Goal: Task Accomplishment & Management: Manage account settings

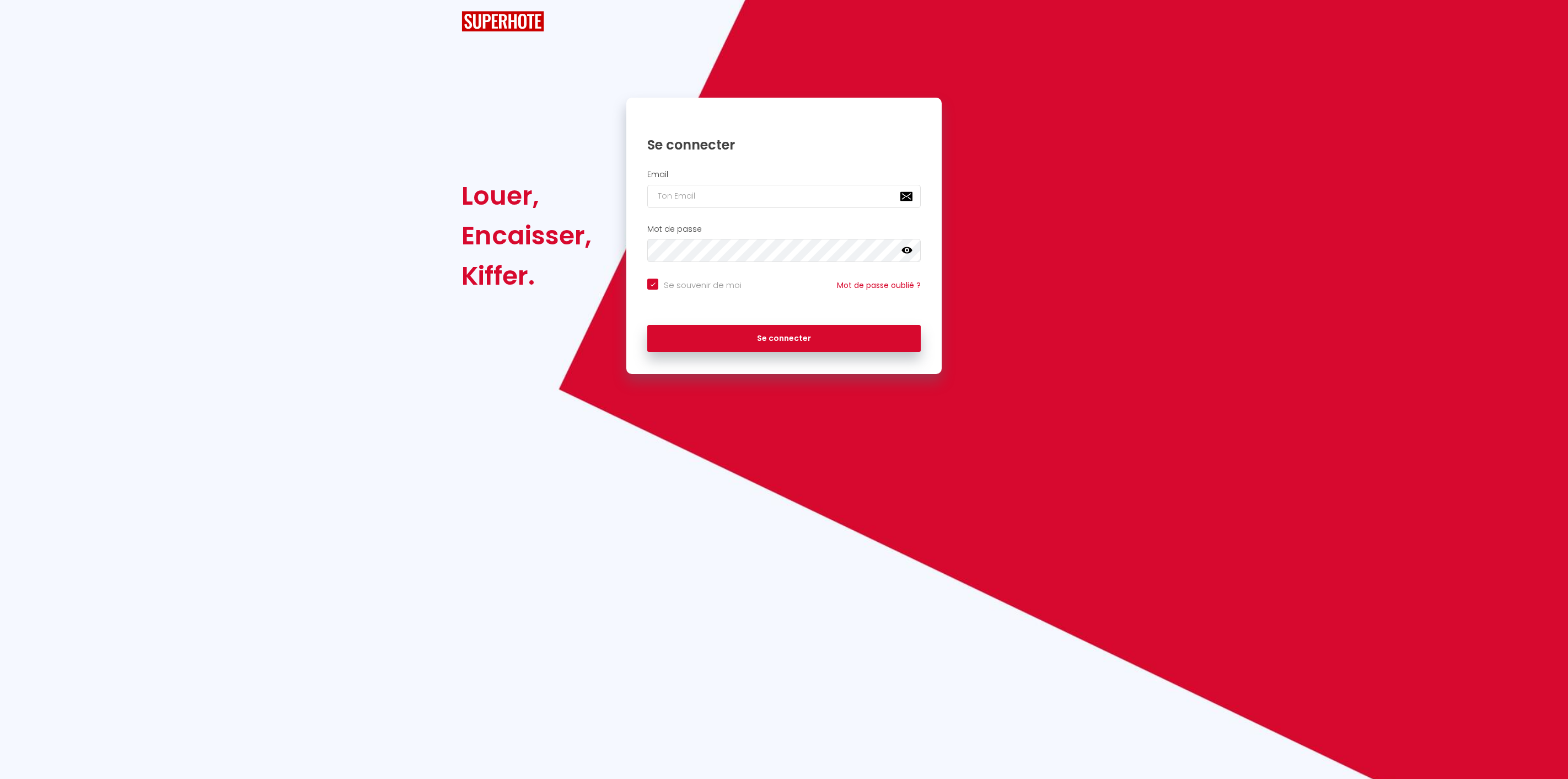
checkbox input "true"
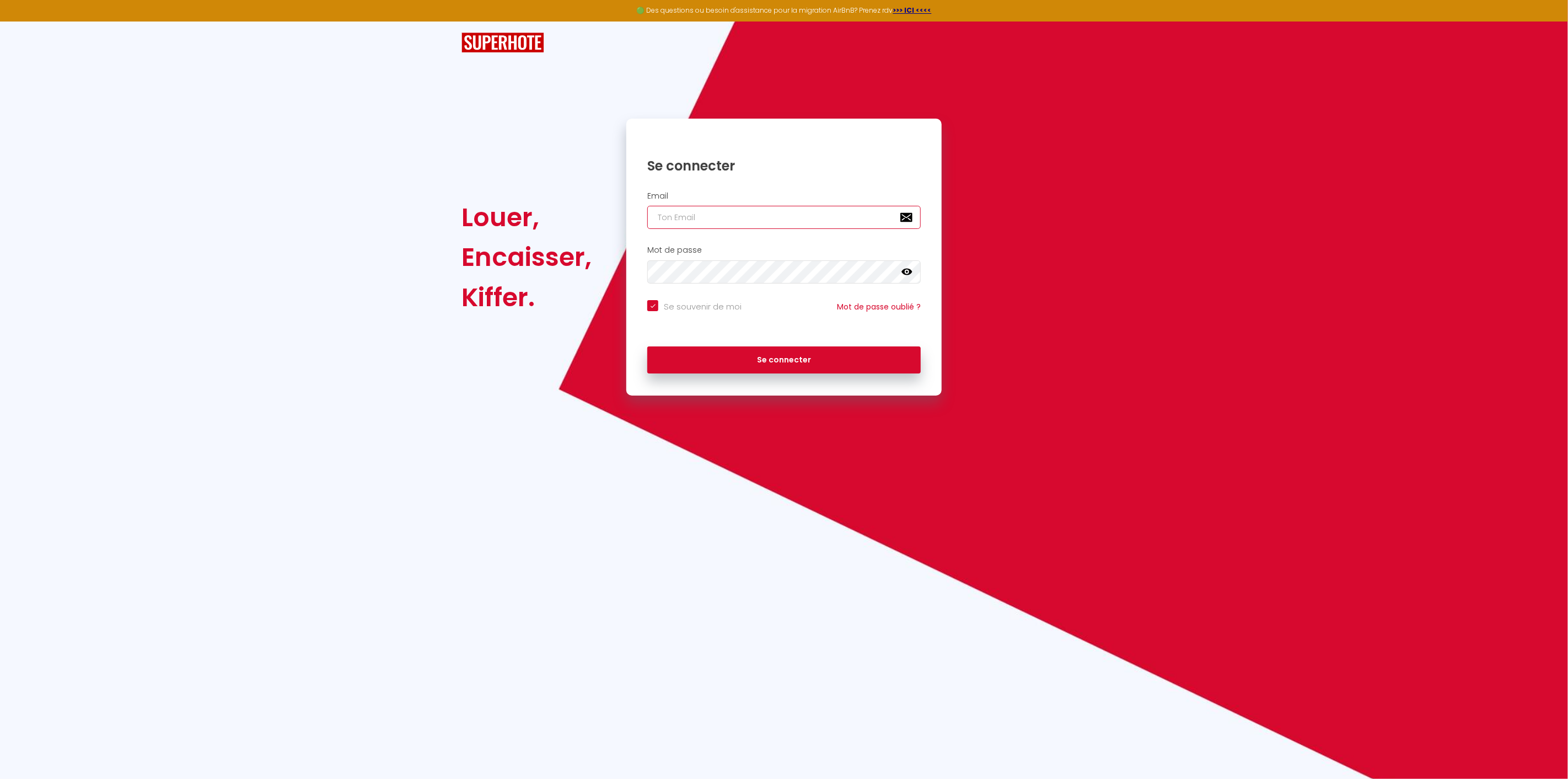
type input "[EMAIL_ADDRESS][DOMAIN_NAME]"
click at [771, 360] on button "Se connecter" at bounding box center [784, 360] width 274 height 28
checkbox input "true"
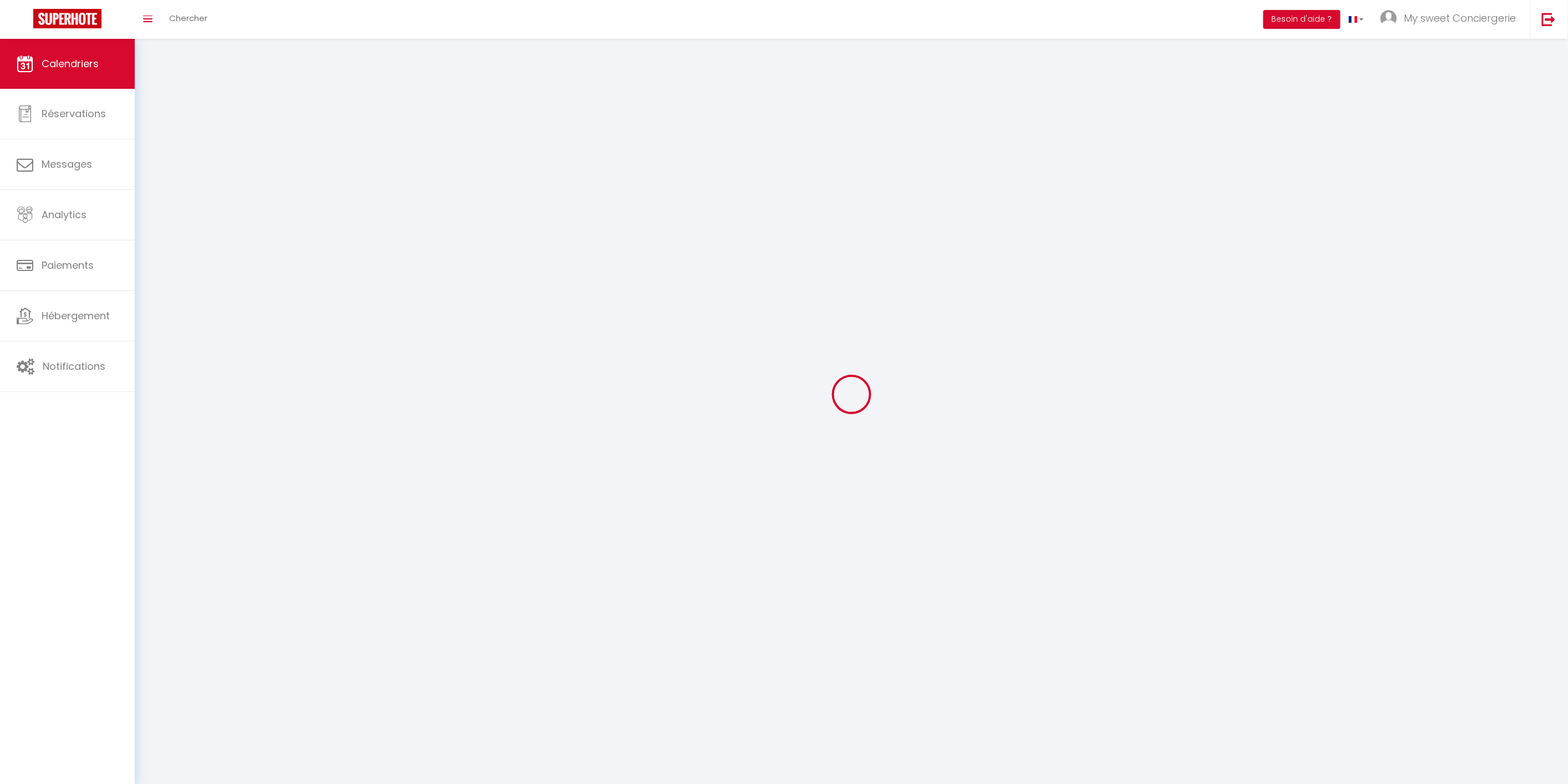
select select
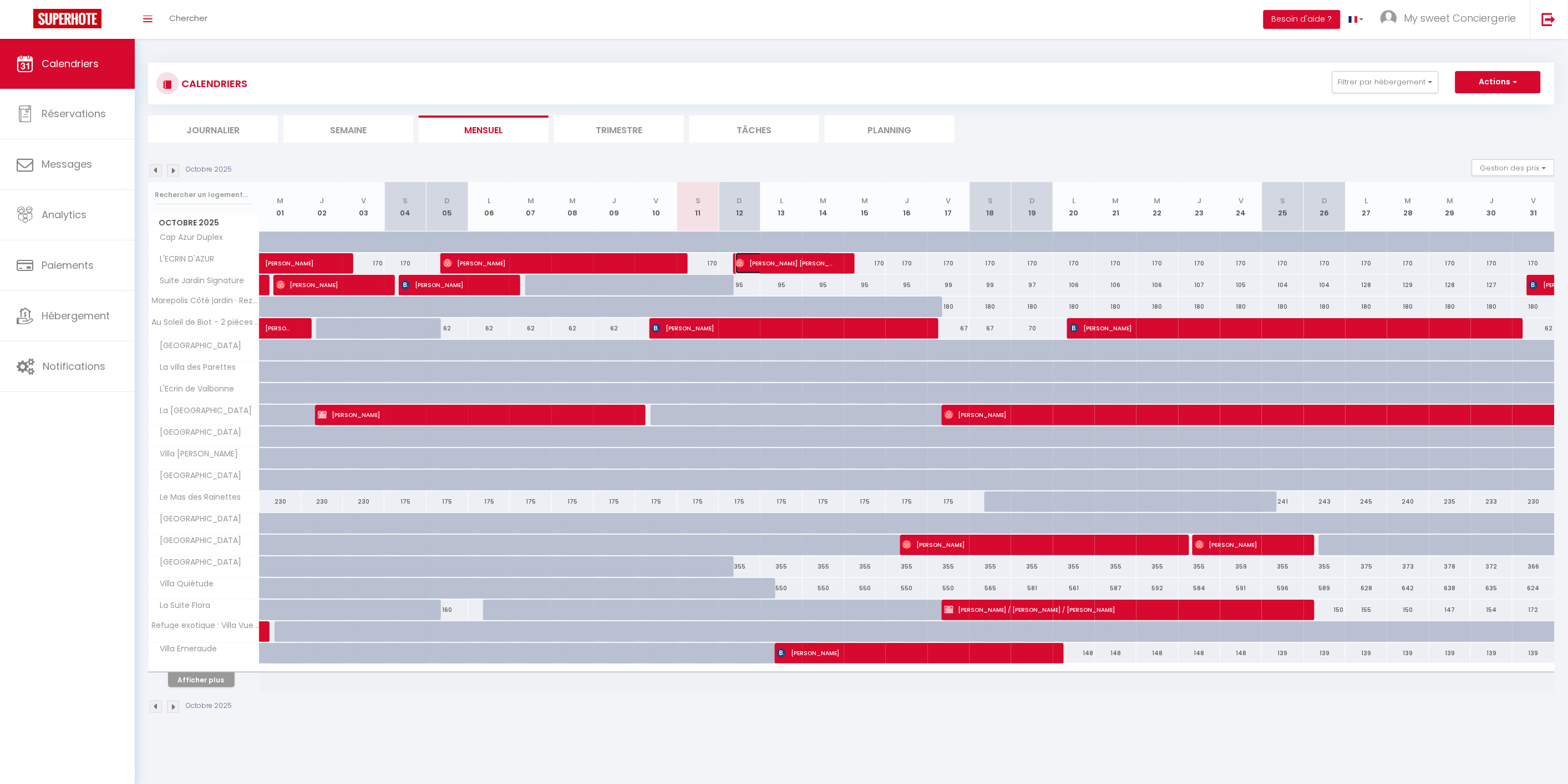
click at [783, 261] on span "[PERSON_NAME] [PERSON_NAME]" at bounding box center [784, 263] width 97 height 21
select select "OK"
select select "1"
select select "0"
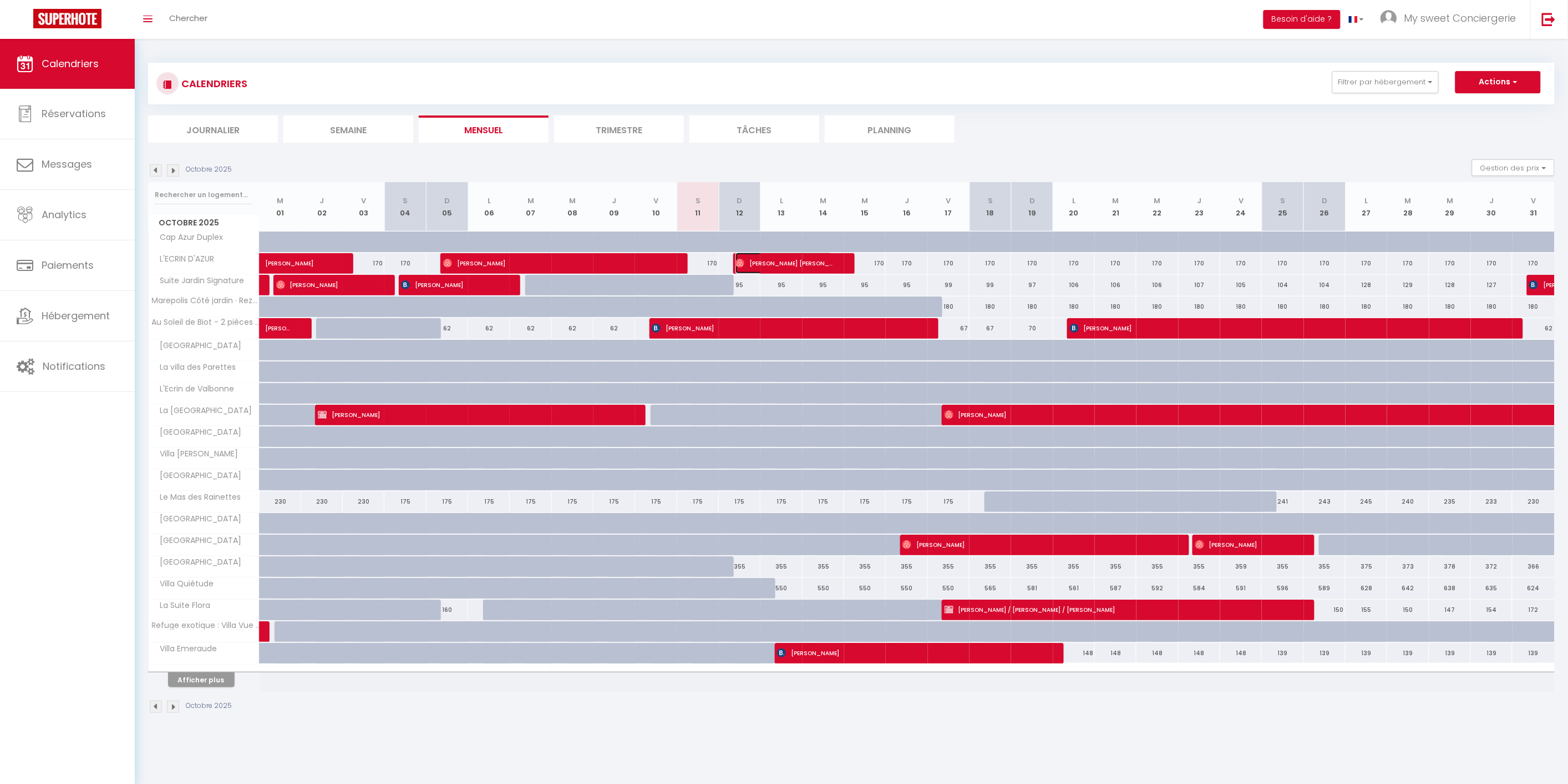
select select "1"
select select
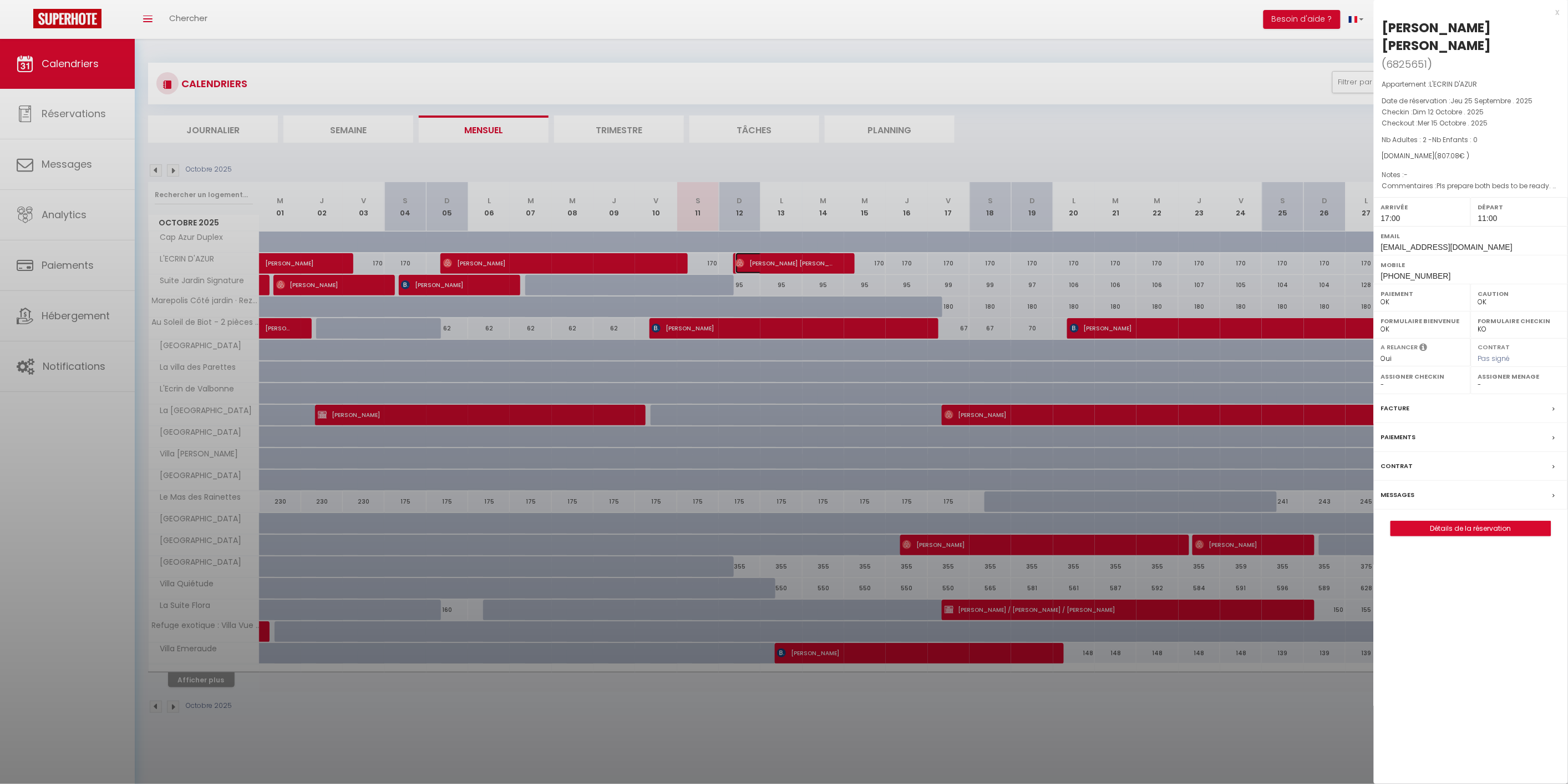
select select "47166"
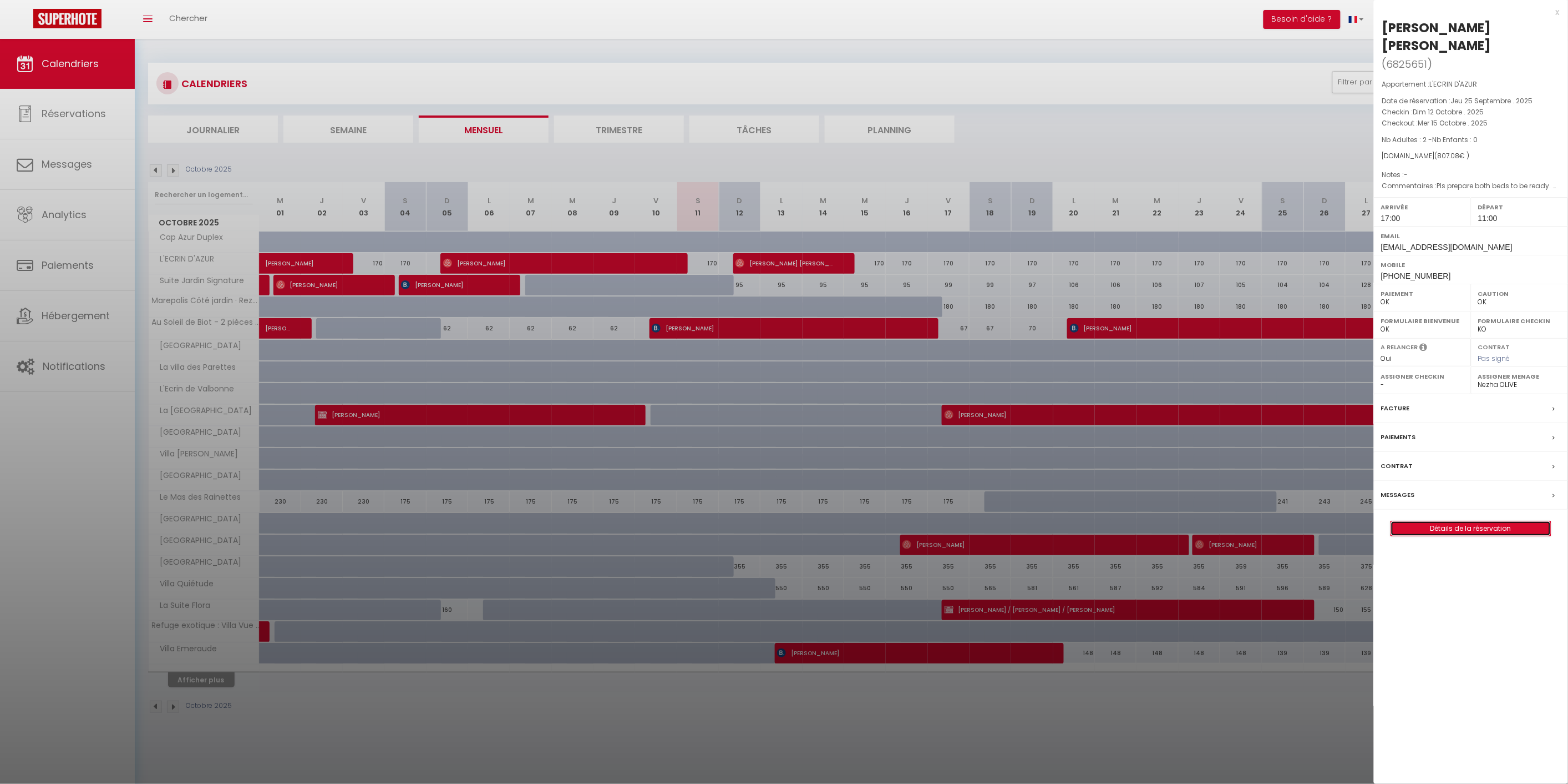
click at [1452, 521] on link "Détails de la réservation" at bounding box center [1471, 528] width 160 height 14
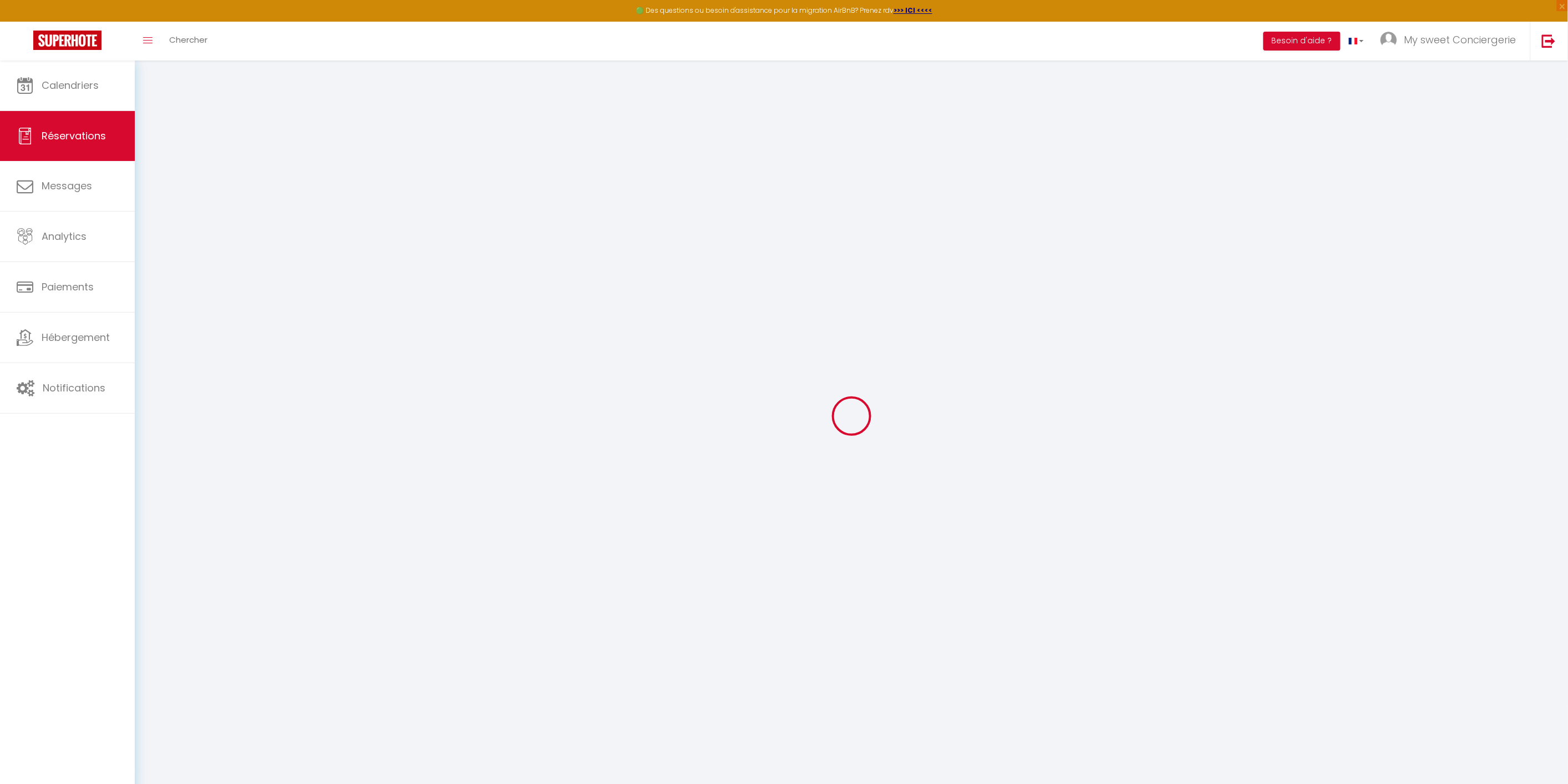
select select
checkbox input "false"
type textarea "Pls prepare both beds to be ready. We are 2 people but not a couple."
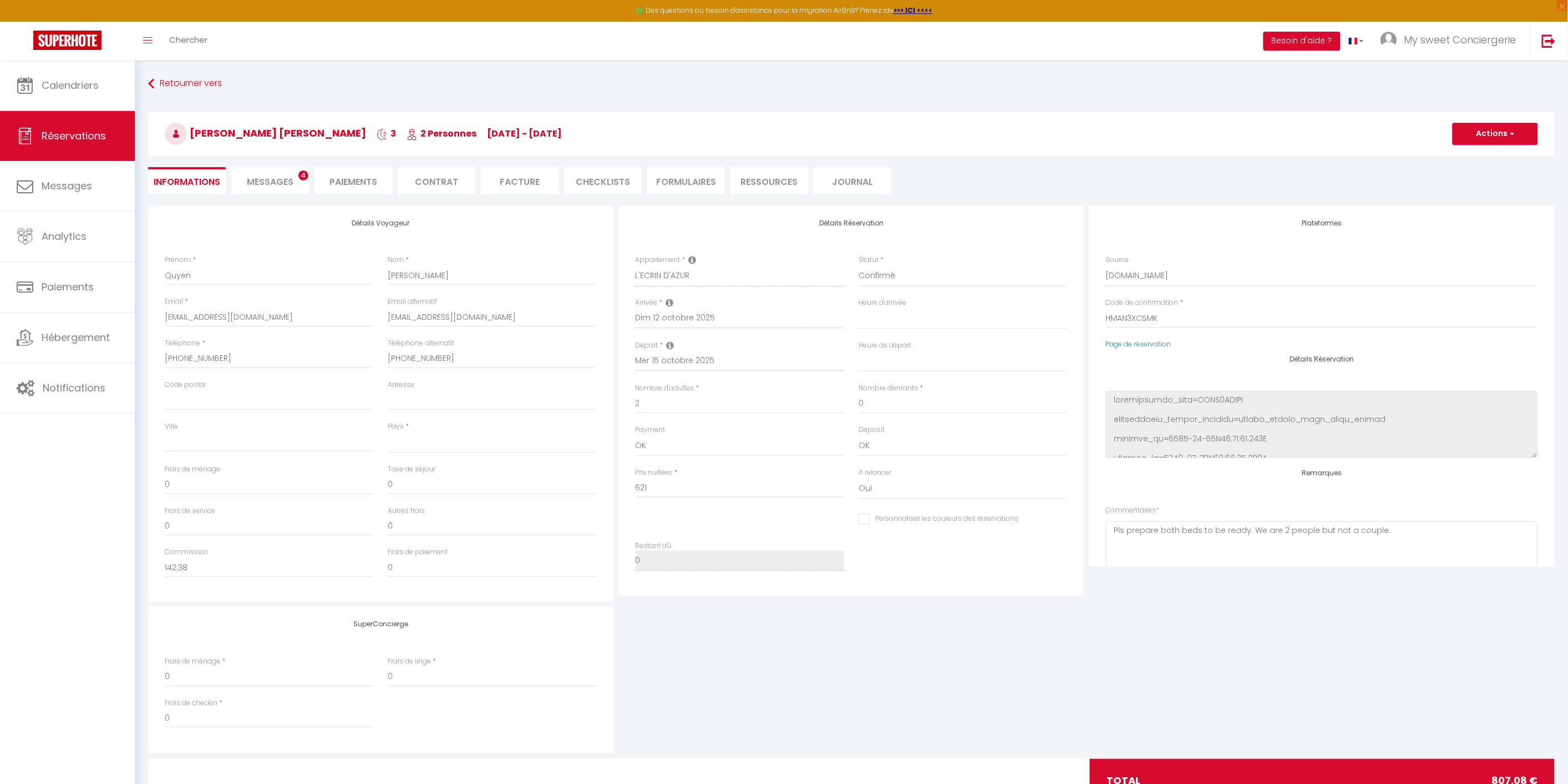
select select
type input "170"
type input "16.08"
select select
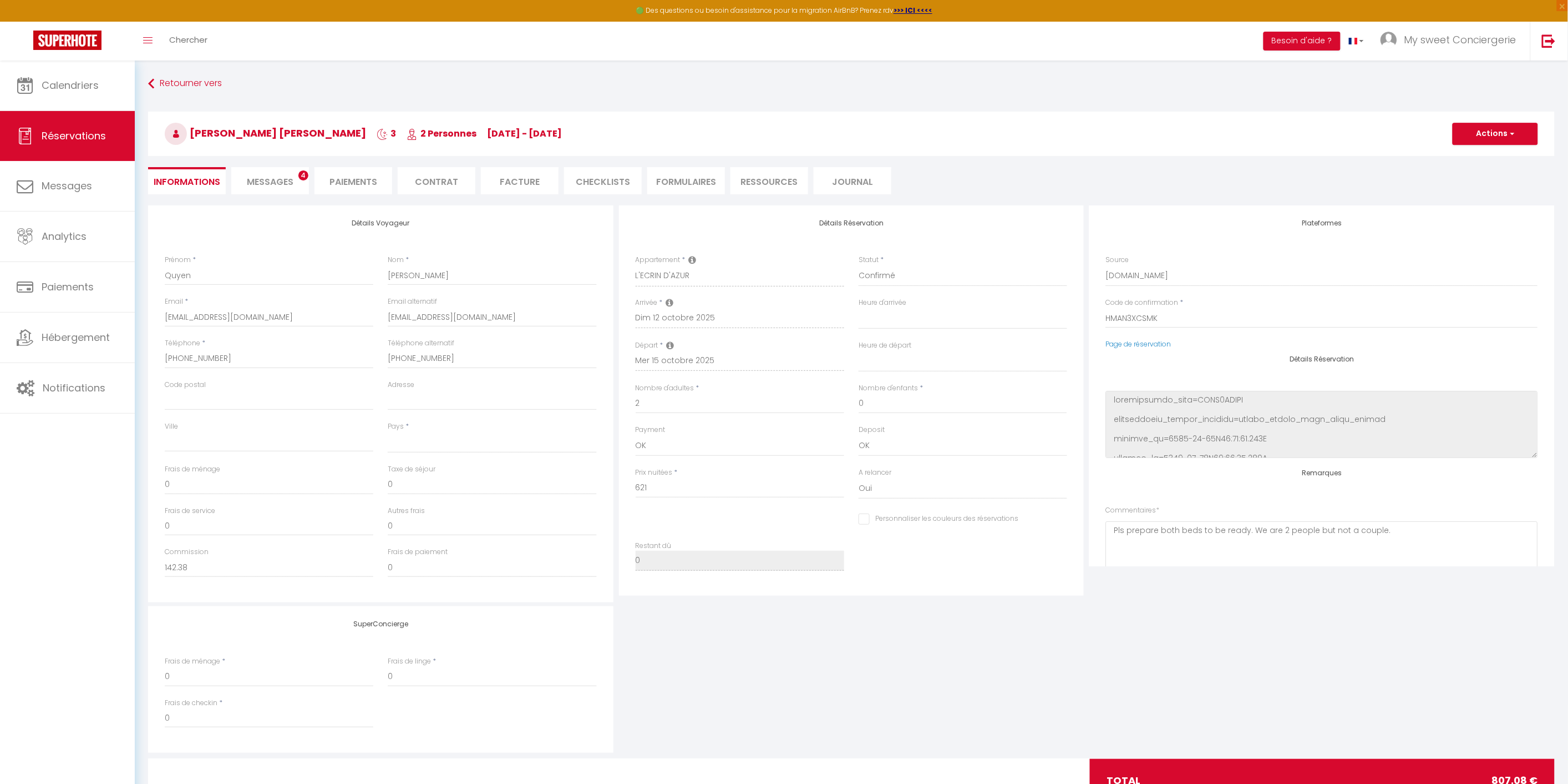
checkbox input "false"
select select
checkbox input "false"
select select "17:00"
select select "11:00"
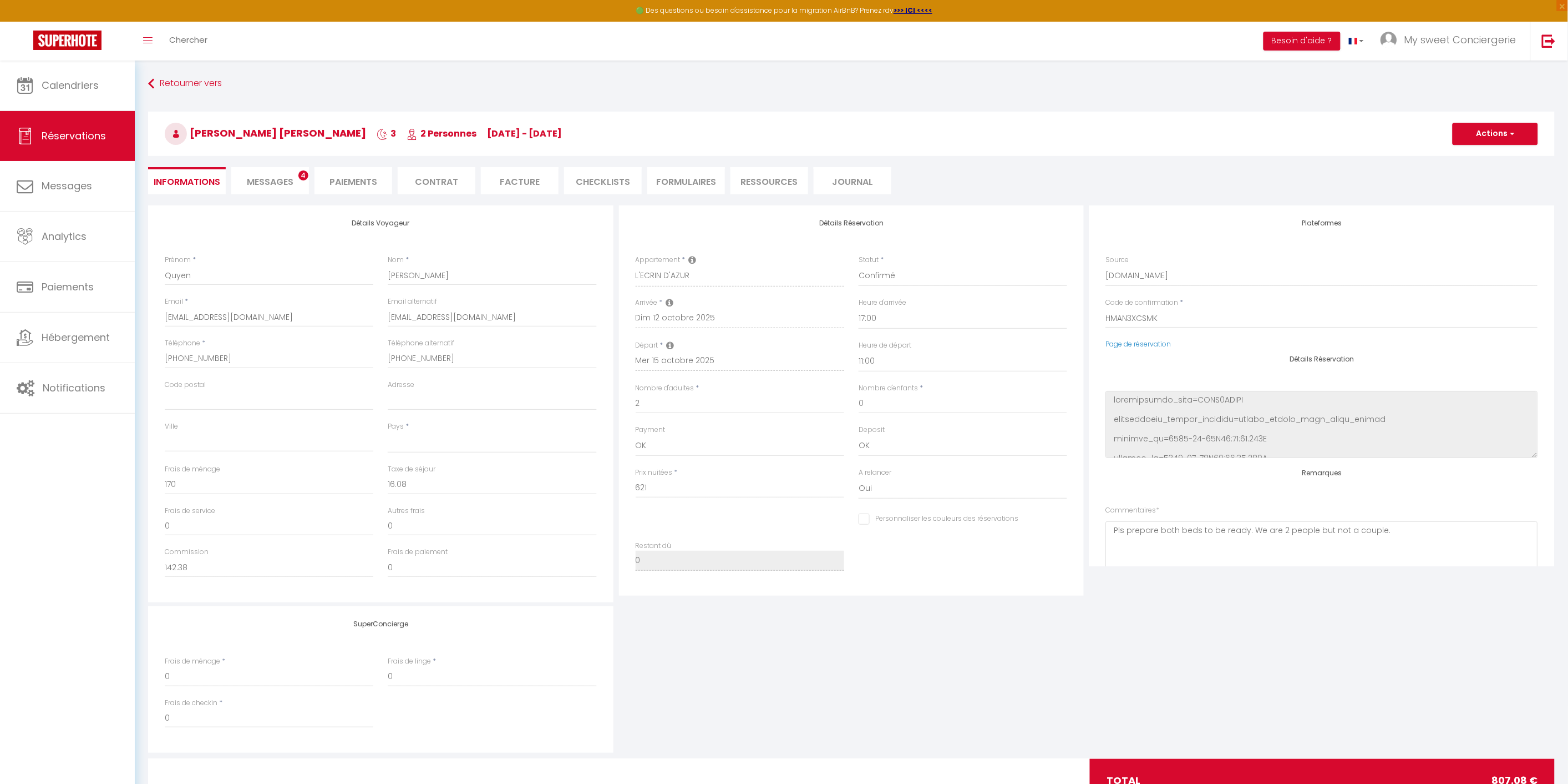
click at [273, 184] on span "Messages" at bounding box center [269, 181] width 46 height 13
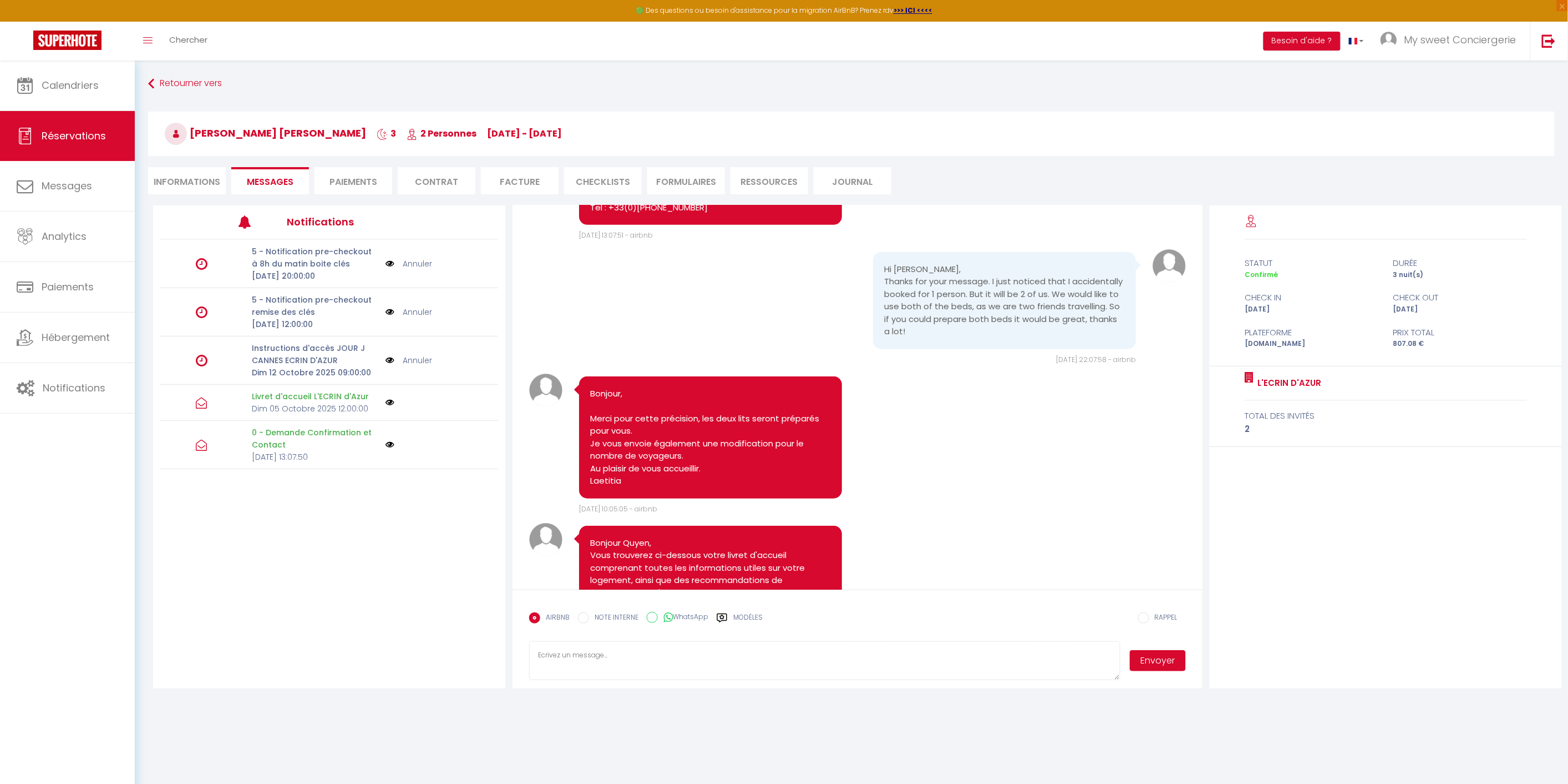
scroll to position [655, 0]
